Goal: Task Accomplishment & Management: Use online tool/utility

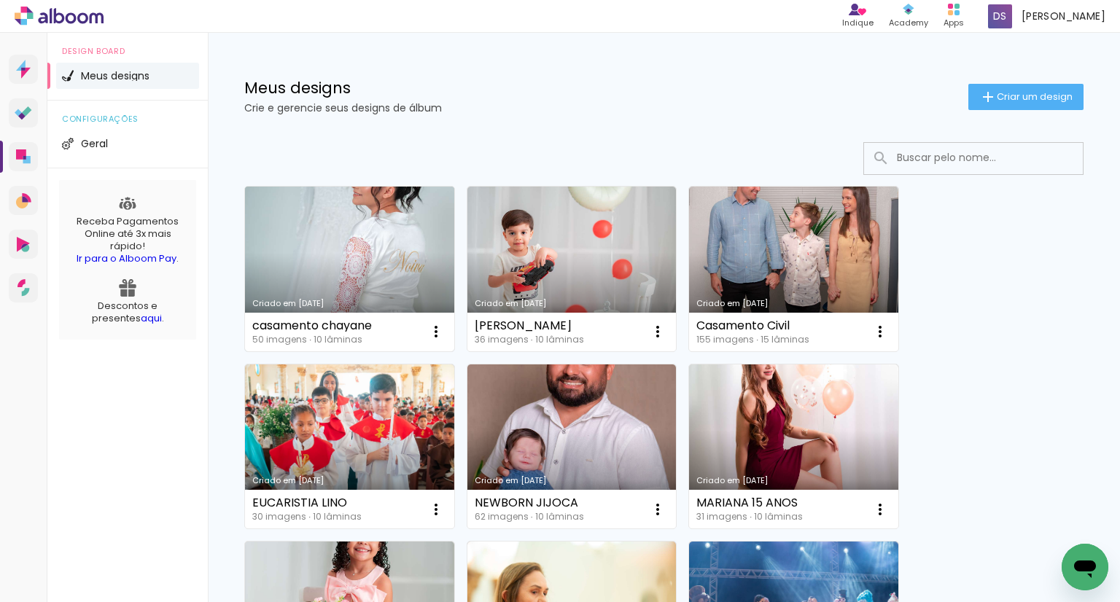
click at [435, 246] on link "Criado em [DATE]" at bounding box center [349, 269] width 209 height 165
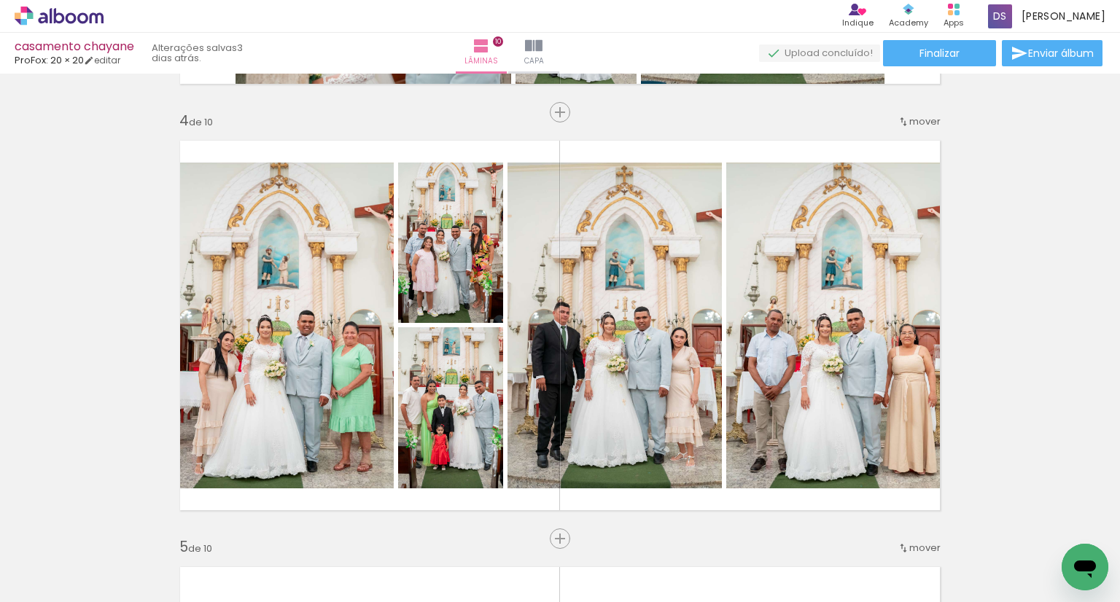
scroll to position [1287, 0]
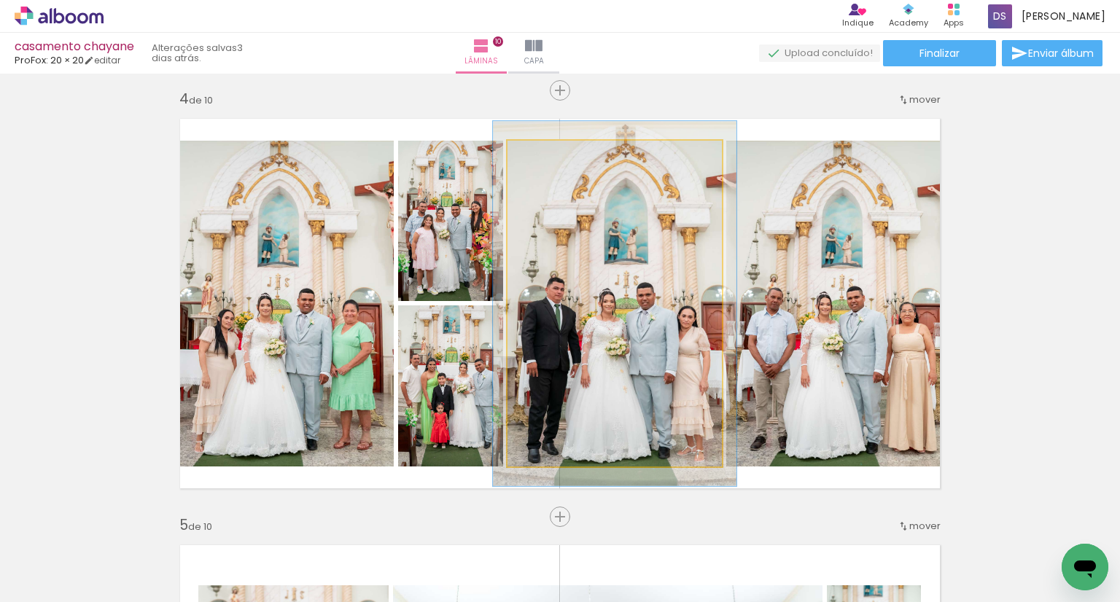
click at [537, 160] on div at bounding box center [547, 155] width 23 height 23
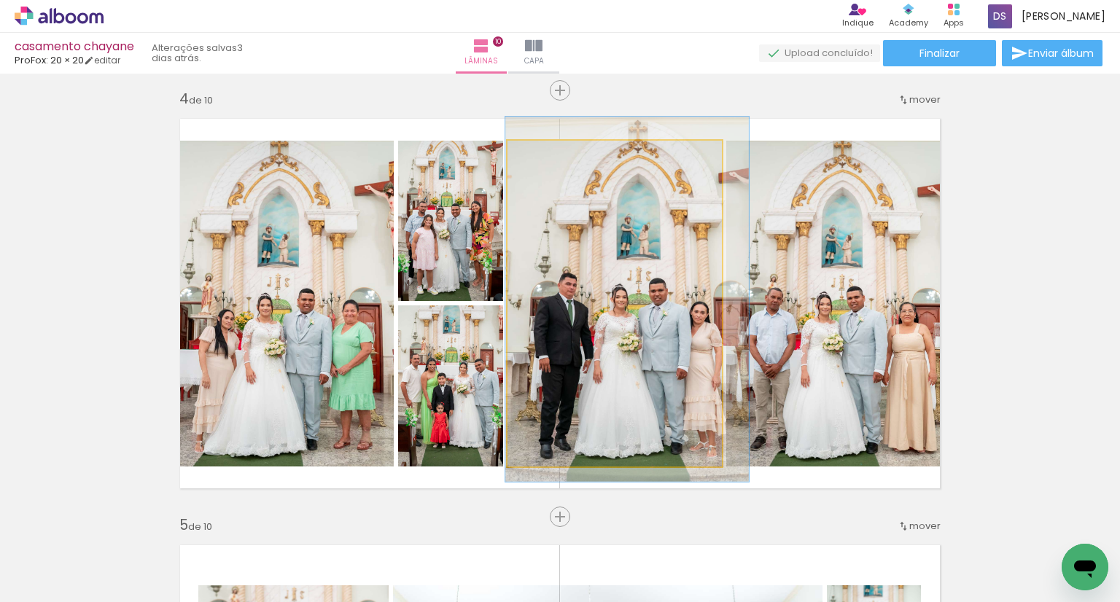
drag, startPoint x: 601, startPoint y: 298, endPoint x: 612, endPoint y: 294, distance: 12.5
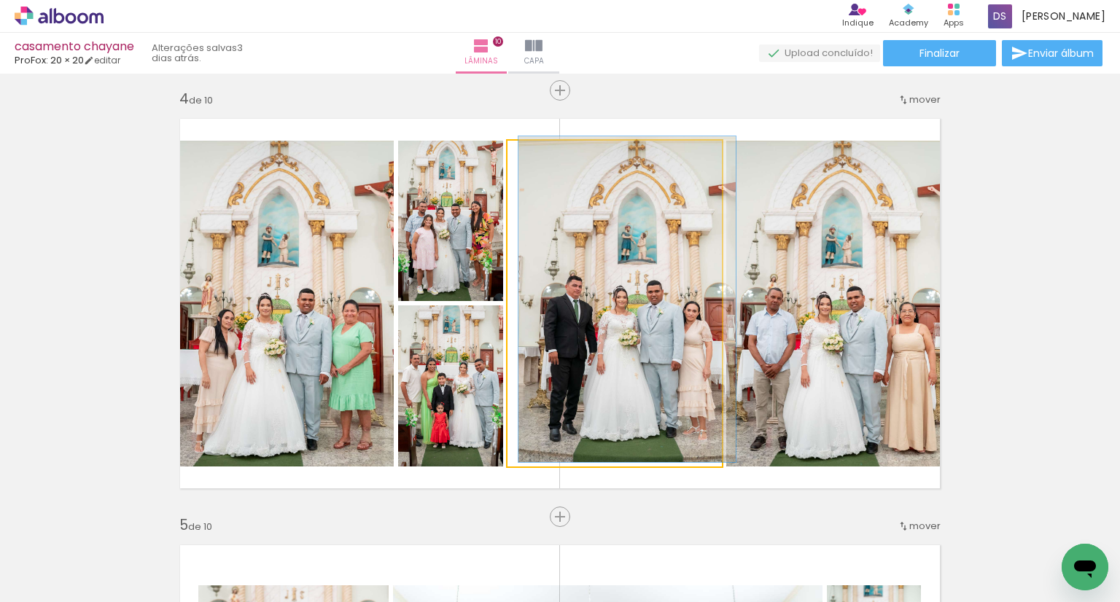
drag, startPoint x: 539, startPoint y: 154, endPoint x: 525, endPoint y: 152, distance: 14.7
type paper-slider "100"
click at [530, 152] on div at bounding box center [541, 155] width 23 height 23
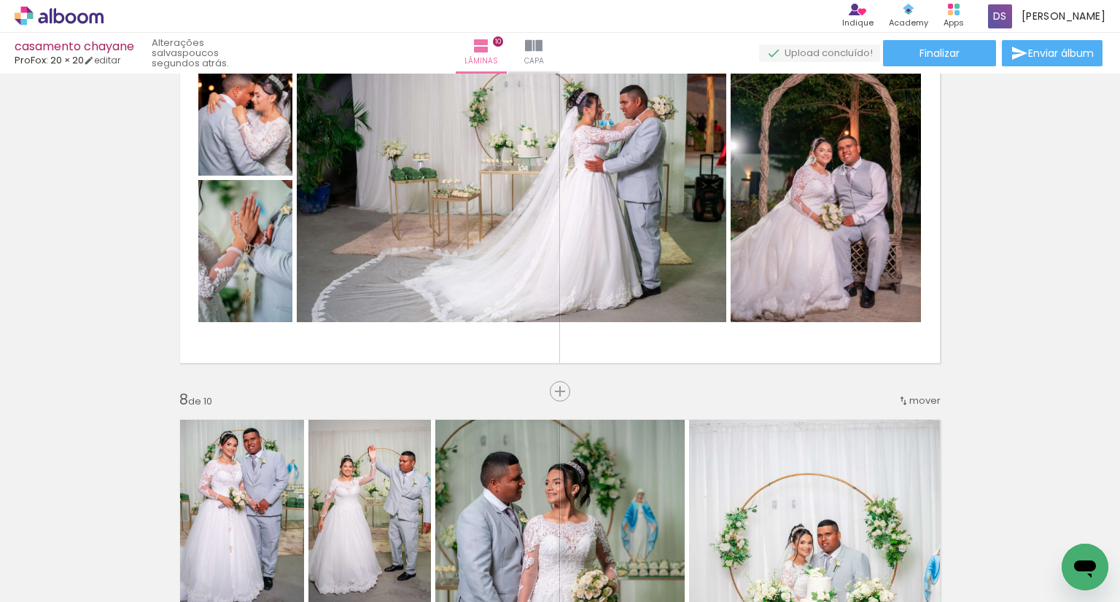
scroll to position [2545, 0]
